Goal: Task Accomplishment & Management: Manage account settings

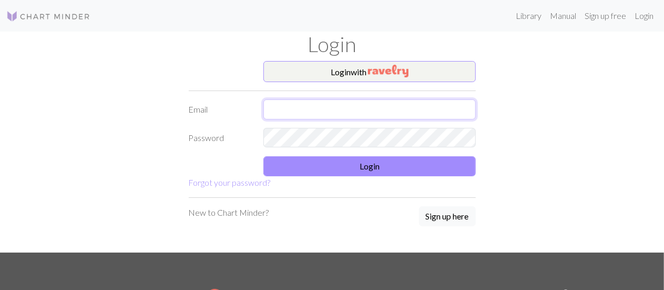
click at [357, 106] on input "text" at bounding box center [369, 109] width 212 height 20
type input "[EMAIL_ADDRESS][DOMAIN_NAME]"
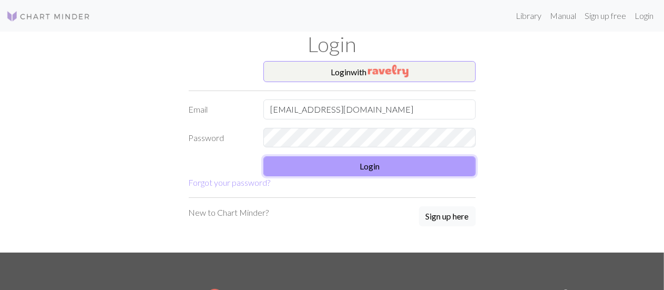
click at [351, 168] on button "Login" at bounding box center [369, 166] width 212 height 20
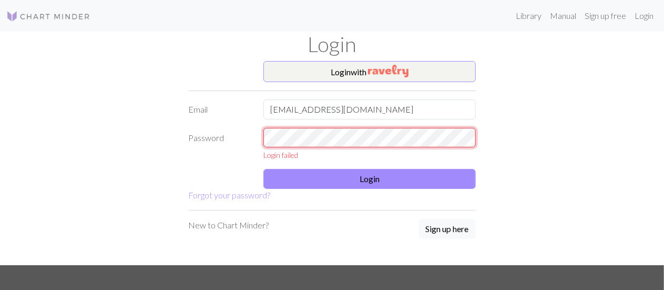
click at [225, 155] on div "Password Login failed" at bounding box center [332, 144] width 300 height 33
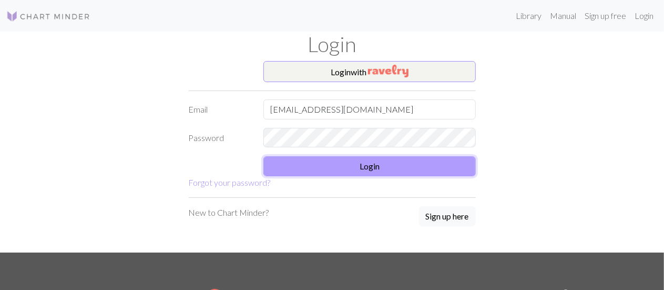
click at [299, 166] on button "Login" at bounding box center [369, 166] width 212 height 20
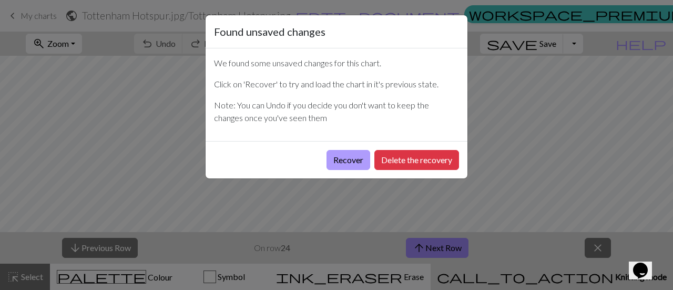
click at [341, 157] on button "Recover" at bounding box center [348, 160] width 44 height 20
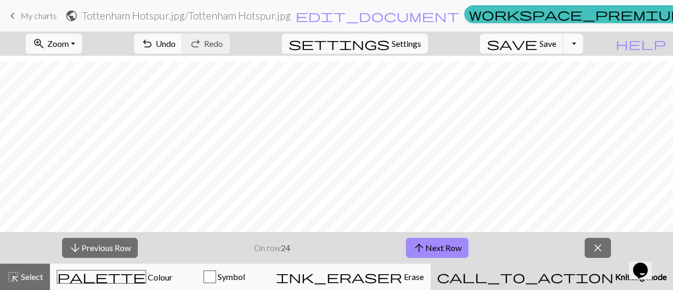
scroll to position [470, 0]
click at [102, 247] on button "arrow_downward Previous Row" at bounding box center [100, 248] width 76 height 20
